Goal: Task Accomplishment & Management: Manage account settings

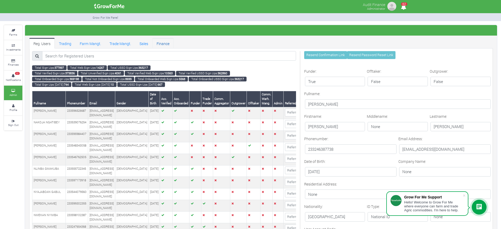
click at [160, 41] on link "Finance" at bounding box center [162, 43] width 21 height 11
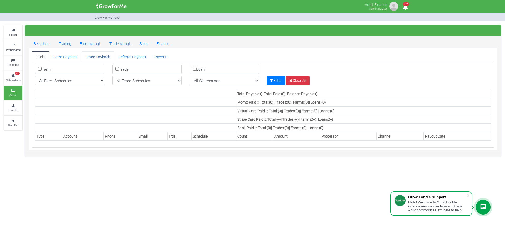
click at [96, 55] on link "Trade Payback" at bounding box center [98, 56] width 33 height 11
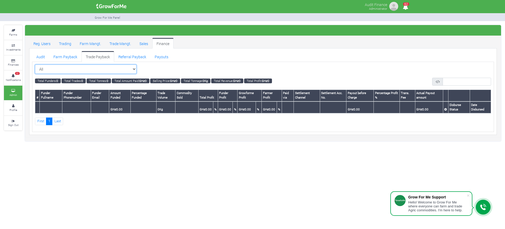
drag, startPoint x: 0, startPoint y: 0, endPoint x: 133, endPoint y: 72, distance: 151.0
click at [133, 72] on select "All All Maize Trading (Maize Trade)" at bounding box center [86, 68] width 102 height 9
select select "?tradeschedule=26"
click at [35, 64] on select "All All Maize Trading (Maize Trade)" at bounding box center [86, 68] width 102 height 9
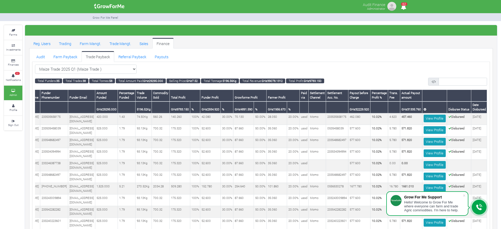
scroll to position [0, 0]
click at [68, 46] on link "Trading" at bounding box center [65, 43] width 21 height 11
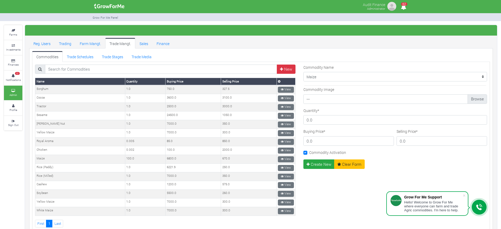
click at [78, 57] on link "Trade Schedules" at bounding box center [80, 56] width 35 height 11
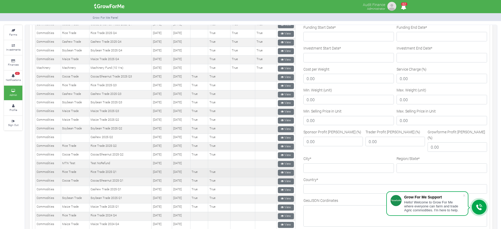
scroll to position [89, 0]
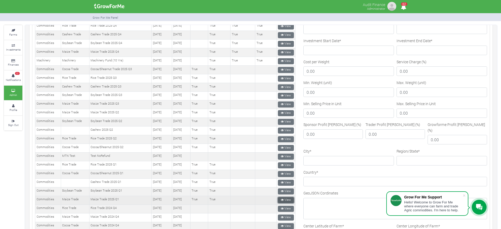
click at [284, 199] on link "View" at bounding box center [286, 200] width 16 height 6
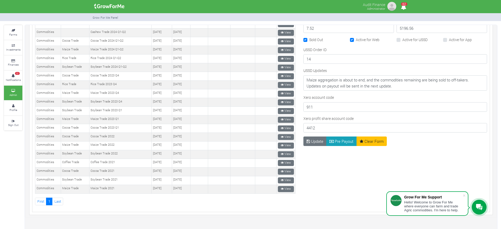
scroll to position [334, 0]
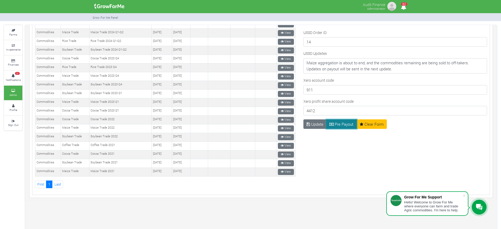
click at [337, 121] on button "Pre Payout" at bounding box center [341, 123] width 31 height 9
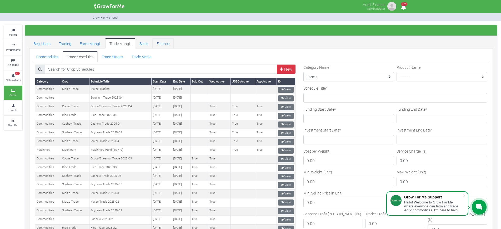
click at [161, 43] on link "Finance" at bounding box center [162, 43] width 21 height 11
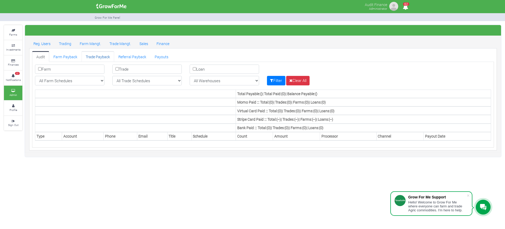
click at [104, 57] on link "Trade Payback" at bounding box center [98, 56] width 33 height 11
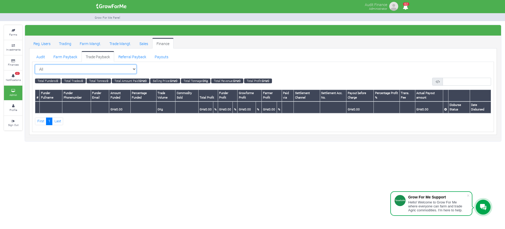
click at [136, 70] on select "All All Maize Trading (Maize Trade)" at bounding box center [86, 68] width 102 height 9
select select "?tradeschedule=26"
click at [35, 64] on select "All All Maize Trading (Maize Trade)" at bounding box center [86, 68] width 102 height 9
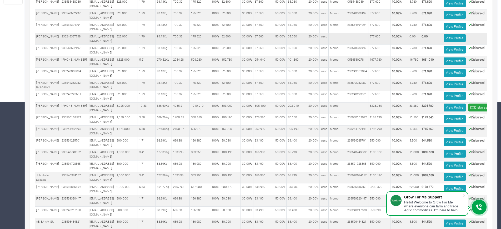
scroll to position [0, 41]
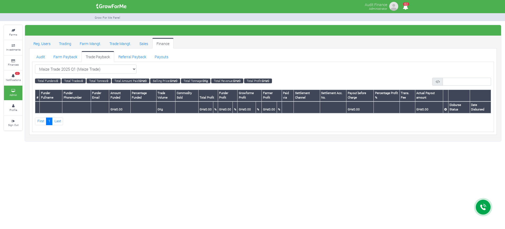
select select "?tradeschedule=26"
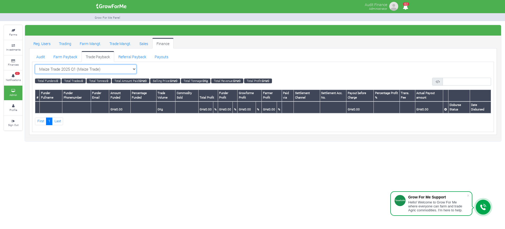
click at [135, 69] on select "All All Maize Trading (Maize Trade)" at bounding box center [86, 68] width 102 height 9
click at [35, 64] on select "All All Maize Trading (Maize Trade)" at bounding box center [86, 68] width 102 height 9
click at [125, 67] on select "All All Maize Trading (Maize Trade)" at bounding box center [86, 68] width 102 height 9
select select "?tradeschedule=26"
click at [35, 64] on select "All All Maize Trading (Maize Trade)" at bounding box center [86, 68] width 102 height 9
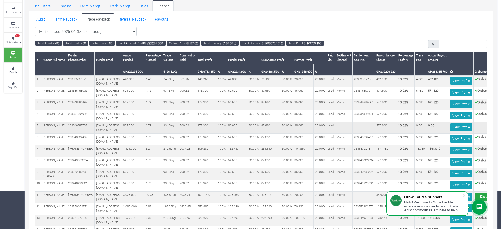
scroll to position [38, 0]
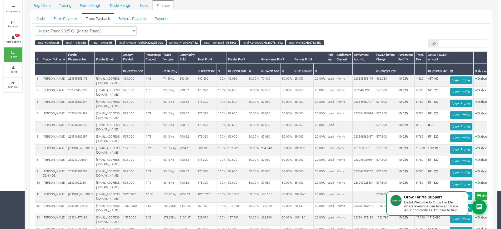
click at [292, 28] on div "Maize Trade 2025 Q1 (Maize Trade ) All" at bounding box center [261, 30] width 452 height 9
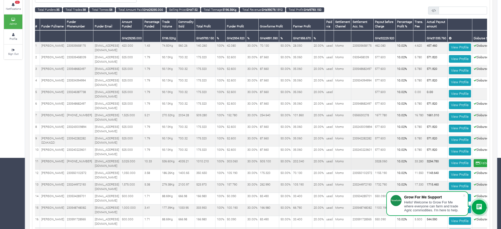
scroll to position [0, 0]
